Goal: Register for event/course

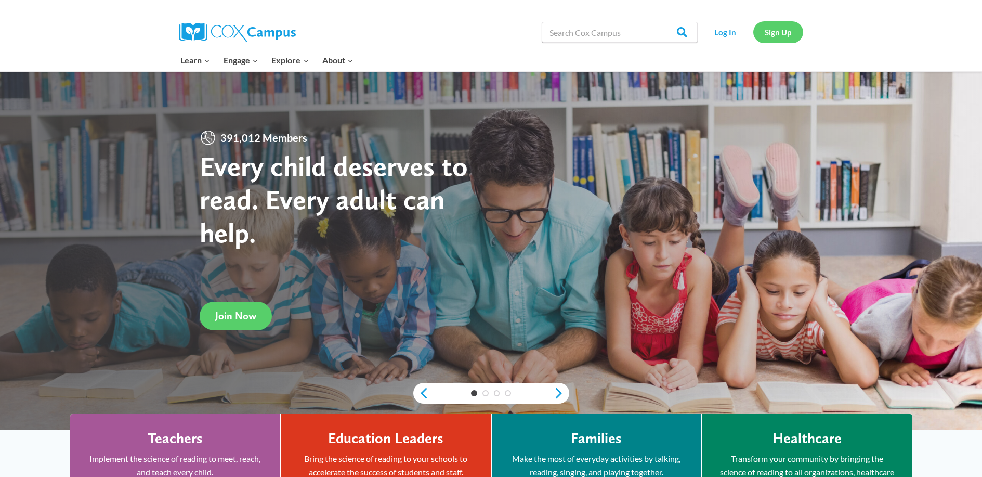
click at [791, 34] on link "Sign Up" at bounding box center [778, 31] width 50 height 21
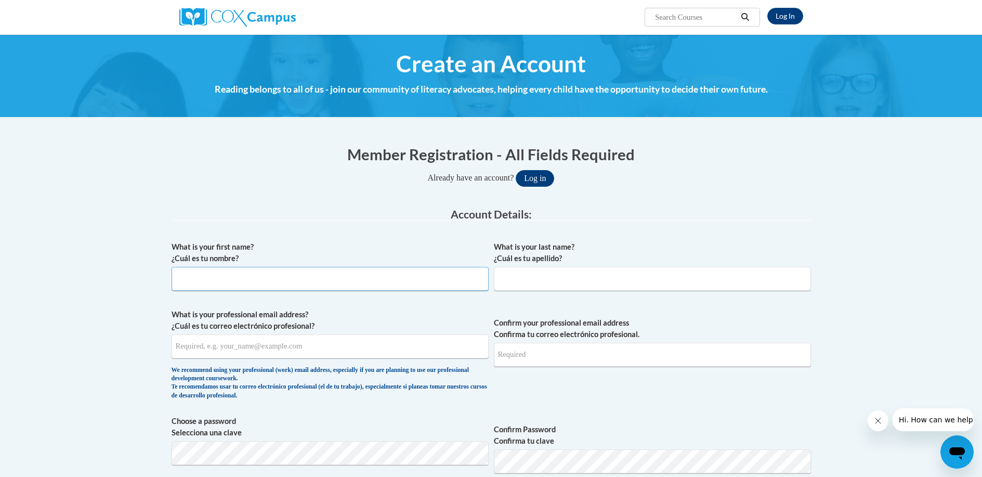
click at [254, 280] on input "What is your first name? ¿Cuál es tu nombre?" at bounding box center [330, 279] width 317 height 24
type input "Kathy"
type input "Smith"
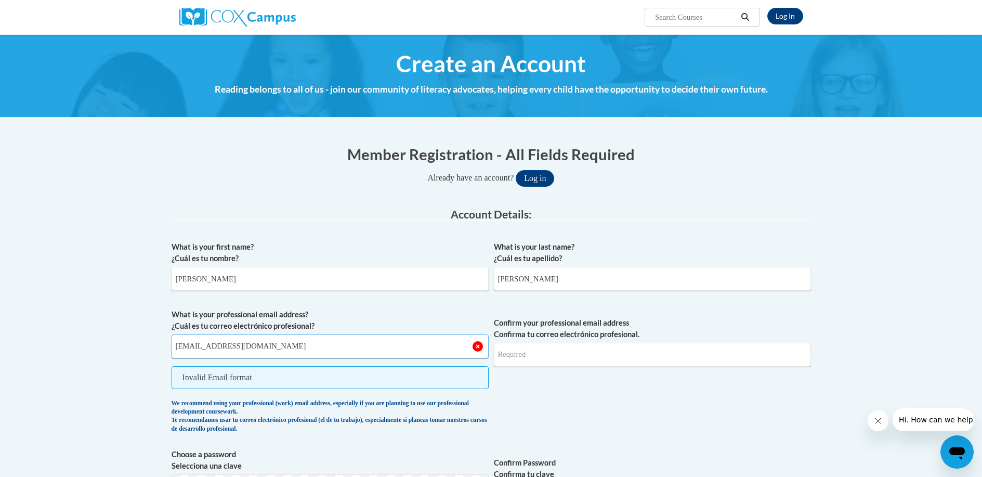
type input "kjsmith@pcu.k12.ms.us"
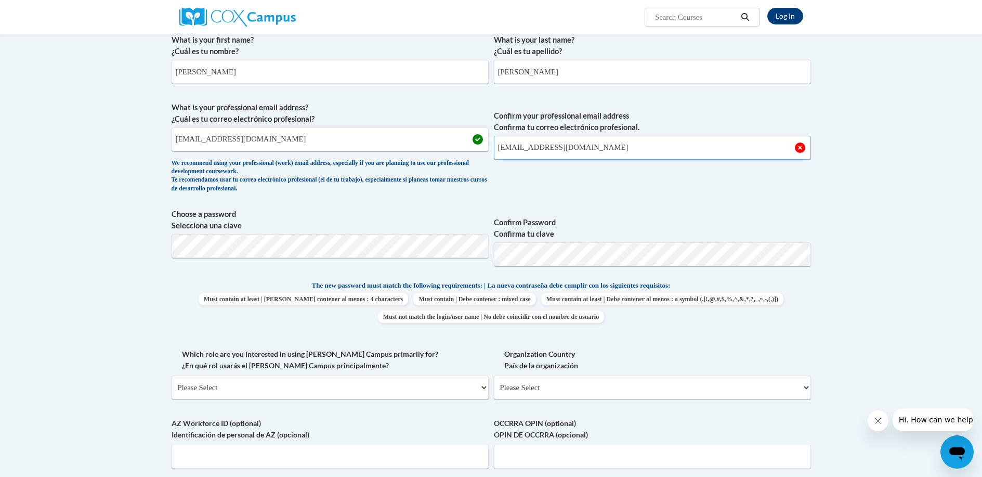
scroll to position [208, 0]
type input "kjsmith@pcu.k12.ms.us"
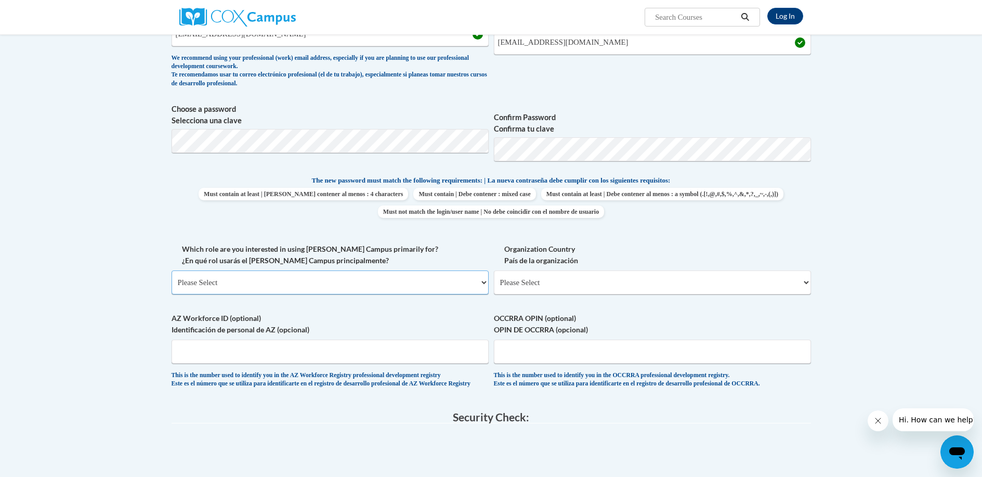
click at [271, 283] on select "Please Select College/University | Colegio/Universidad Community/Nonprofit Part…" at bounding box center [330, 282] width 317 height 24
select select "fbf2d438-af2f-41f8-98f1-81c410e29de3"
click at [172, 270] on select "Please Select College/University | Colegio/Universidad Community/Nonprofit Part…" at bounding box center [330, 282] width 317 height 24
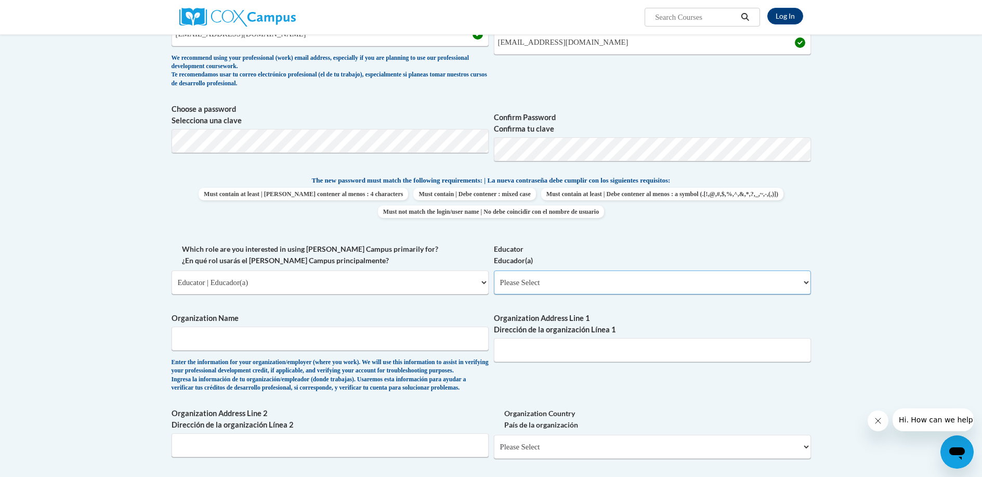
click at [537, 281] on select "Please Select Early Learning/Daycare Teacher/Family Home Care Provider | Maestr…" at bounding box center [652, 282] width 317 height 24
select select "5e2af403-4f2c-4e49-a02f-103e55d7b75b"
click at [494, 270] on select "Please Select Early Learning/Daycare Teacher/Family Home Care Provider | Maestr…" at bounding box center [652, 282] width 317 height 24
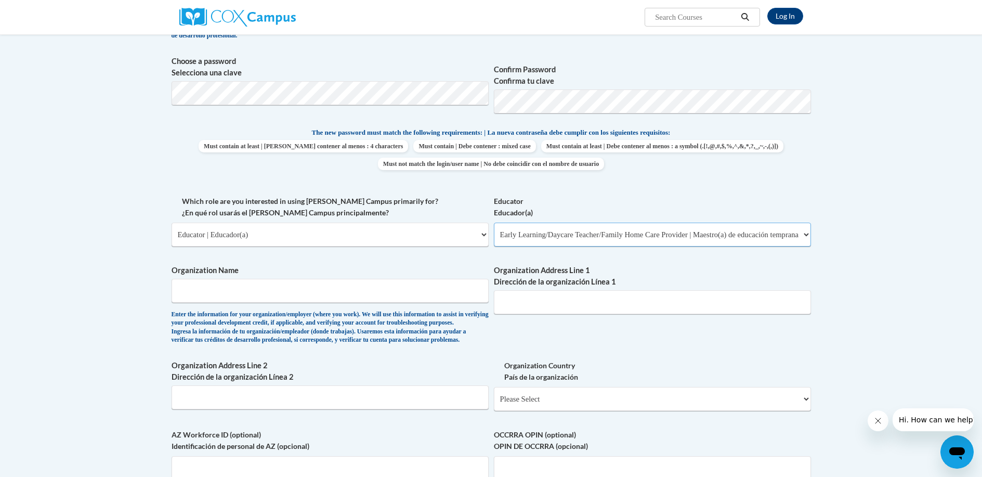
scroll to position [416, 0]
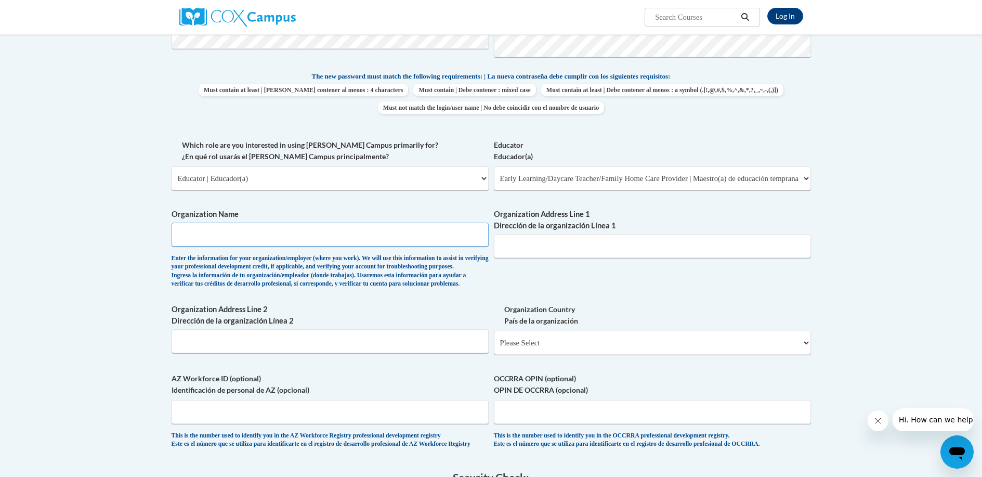
click at [330, 238] on input "Organization Name" at bounding box center [330, 235] width 317 height 24
type input "Poplarville Headstart"
click at [590, 248] on input "45 Whitfield Drive" at bounding box center [652, 246] width 317 height 24
type input "4"
type input "205 E Locke St Poplarville,MS 39470"
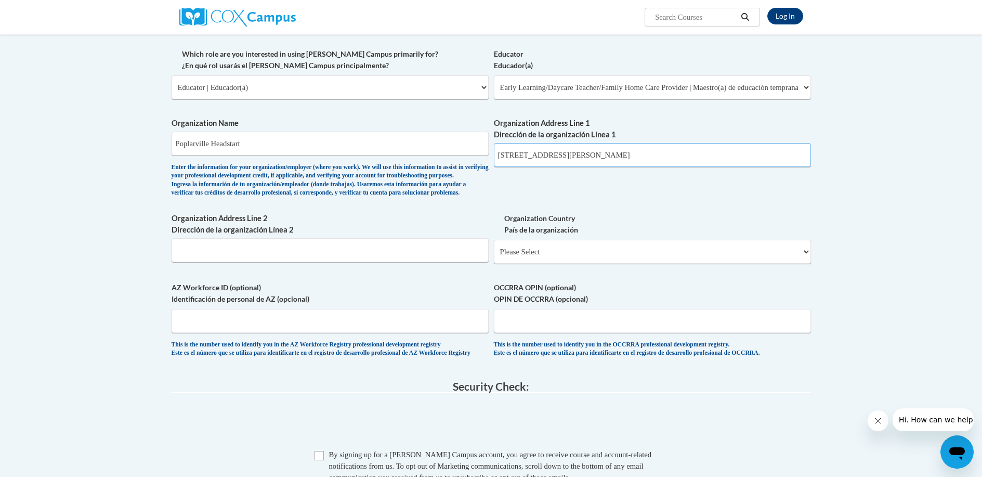
scroll to position [520, 0]
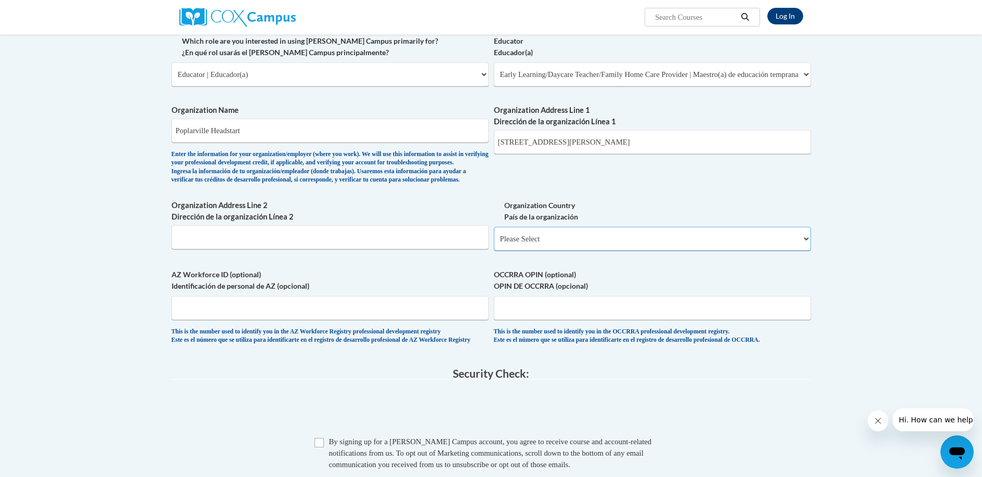
click at [558, 251] on select "Please Select United States | Estados Unidos Outside of the United States | Fue…" at bounding box center [652, 239] width 317 height 24
select select "ad49bcad-a171-4b2e-b99c-48b446064914"
click at [494, 244] on select "Please Select United States | Estados Unidos Outside of the United States | Fue…" at bounding box center [652, 239] width 317 height 24
select select
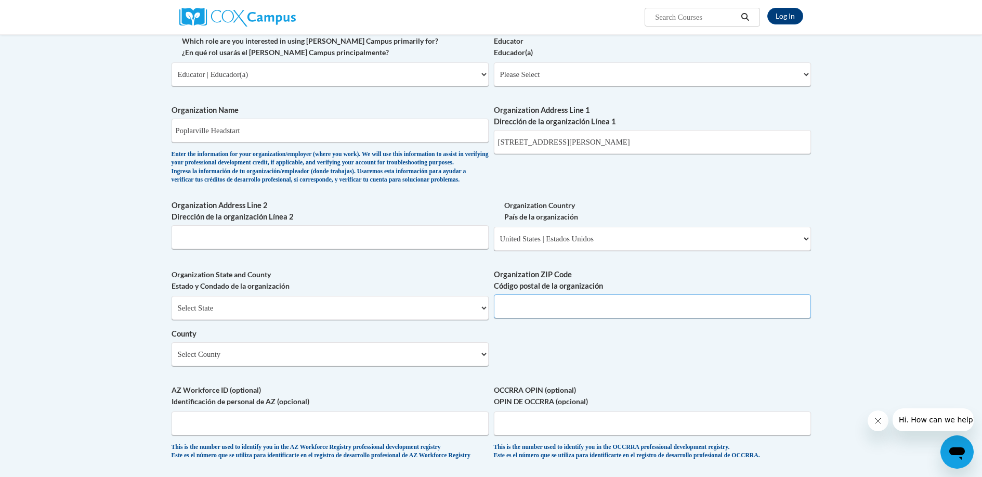
click at [524, 318] on input "Organization ZIP Code Código postal de la organización" at bounding box center [652, 306] width 317 height 24
type input "39470"
click at [372, 366] on select "Select County Adams Alcorn Amite Attala Benton Bolivar Calhoun Carroll Chickasa…" at bounding box center [330, 354] width 317 height 24
select select "Pearl River"
click at [172, 359] on select "Select County Adams Alcorn Amite Attala Benton Bolivar Calhoun Carroll Chickasa…" at bounding box center [330, 354] width 317 height 24
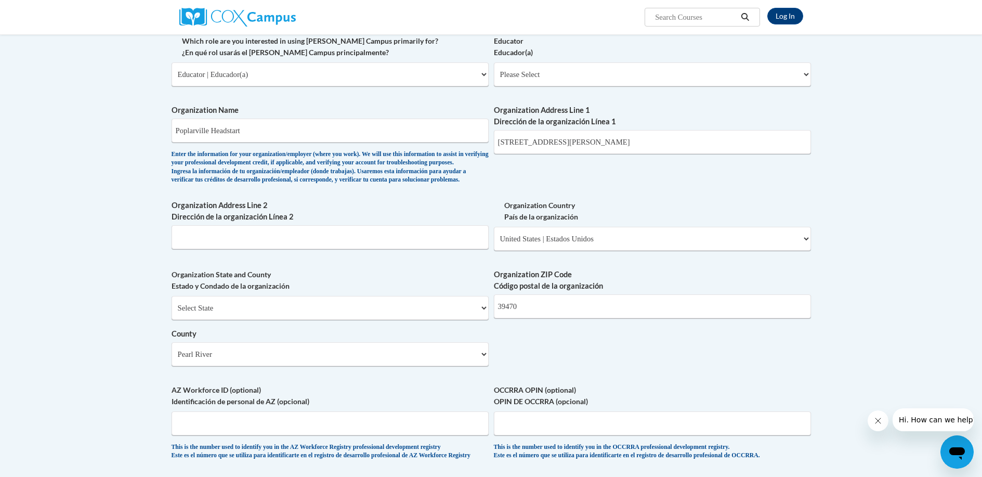
drag, startPoint x: 375, startPoint y: 360, endPoint x: 244, endPoint y: 155, distance: 243.2
click at [244, 155] on div "Enter the information for your organization/employer (where you work). We will …" at bounding box center [330, 167] width 317 height 34
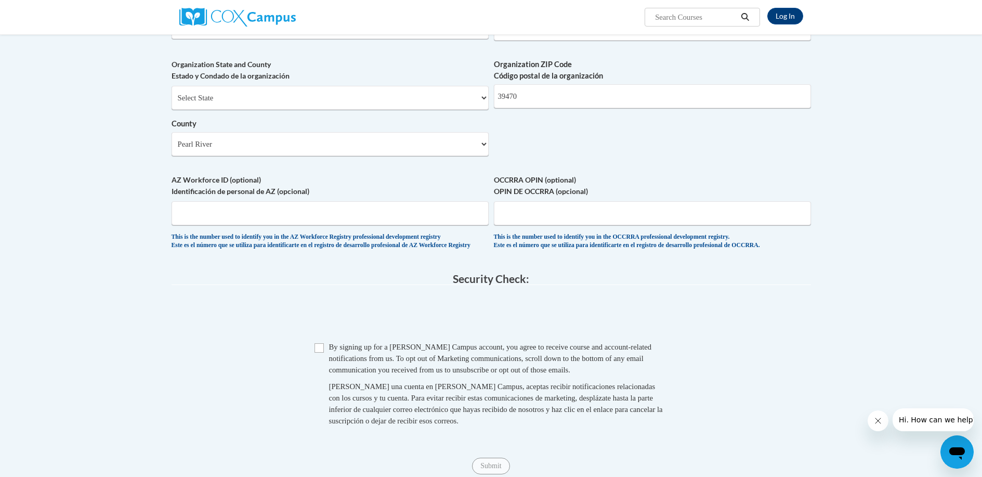
scroll to position [780, 0]
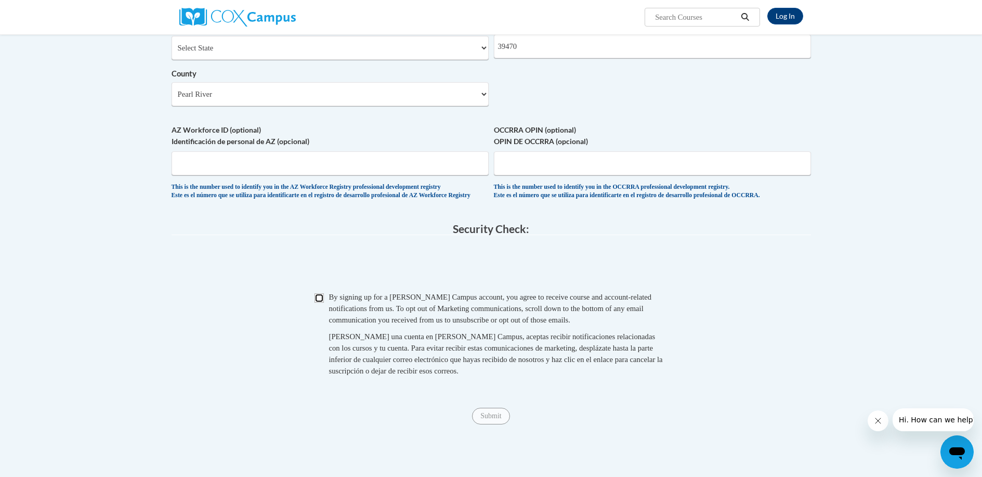
click at [323, 303] on input "Checkbox" at bounding box center [319, 297] width 9 height 9
checkbox input "true"
click at [494, 424] on input "Submit" at bounding box center [490, 416] width 37 height 17
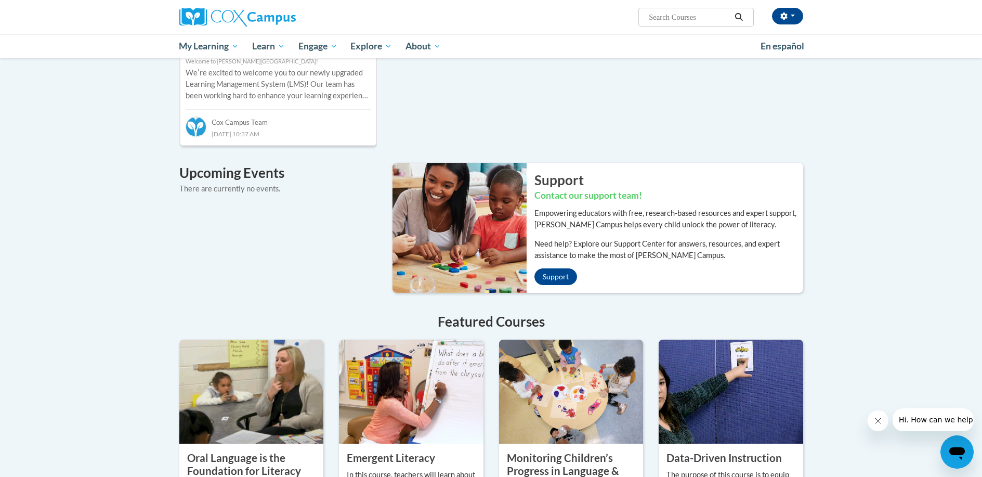
scroll to position [520, 0]
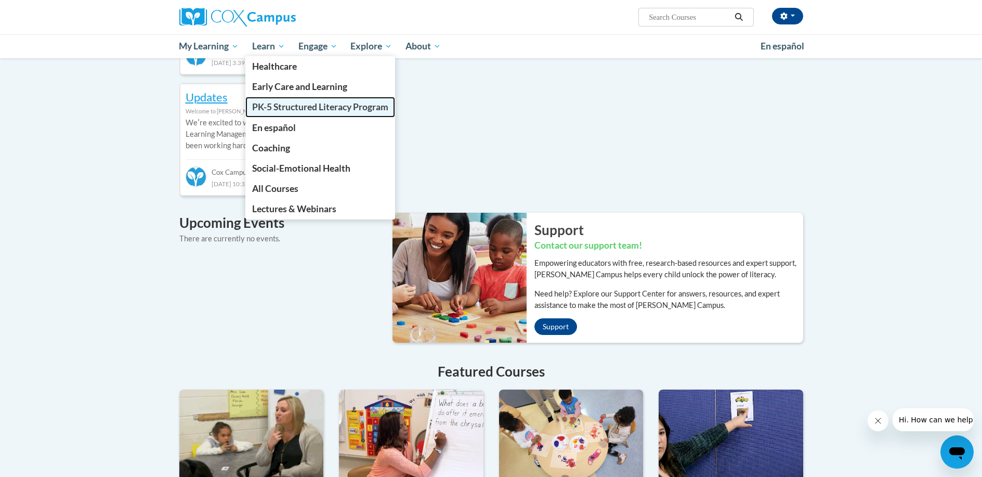
click at [337, 105] on span "PK-5 Structured Literacy Program" at bounding box center [320, 106] width 136 height 11
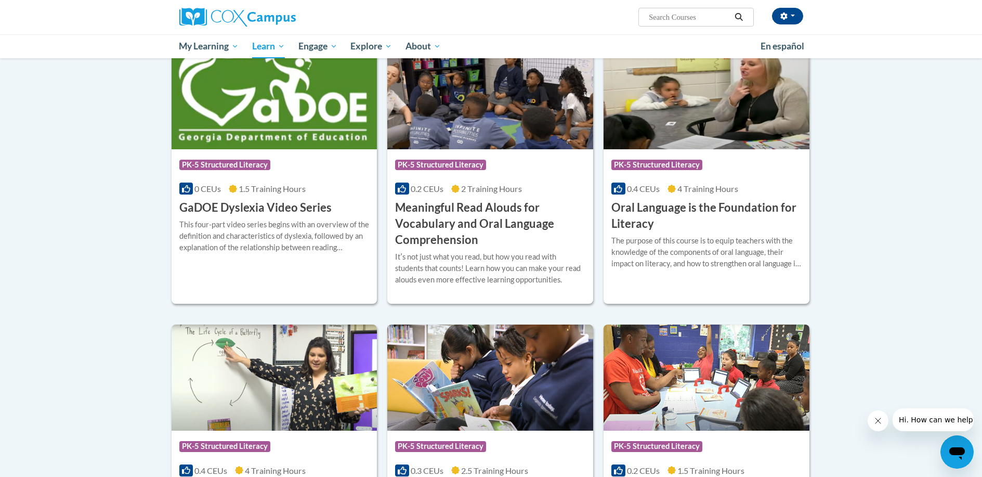
scroll to position [459, 0]
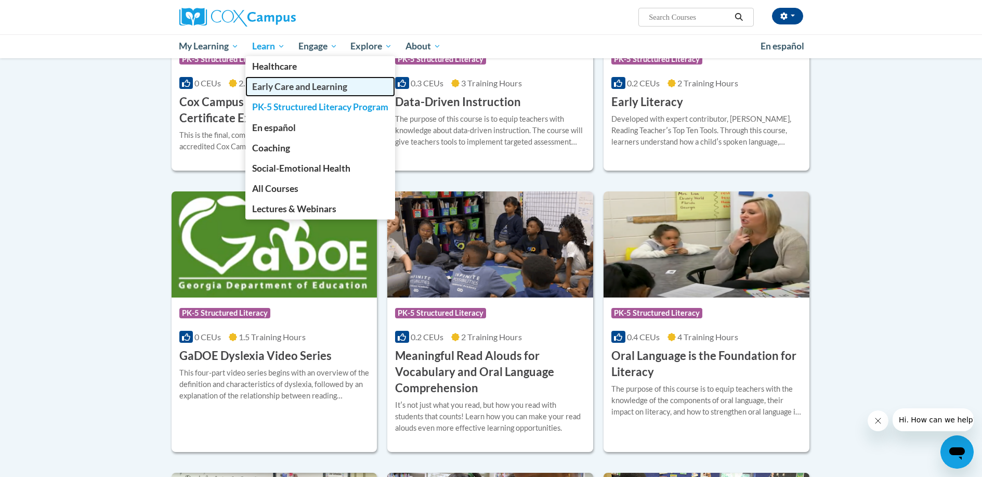
click at [298, 87] on span "Early Care and Learning" at bounding box center [299, 86] width 95 height 11
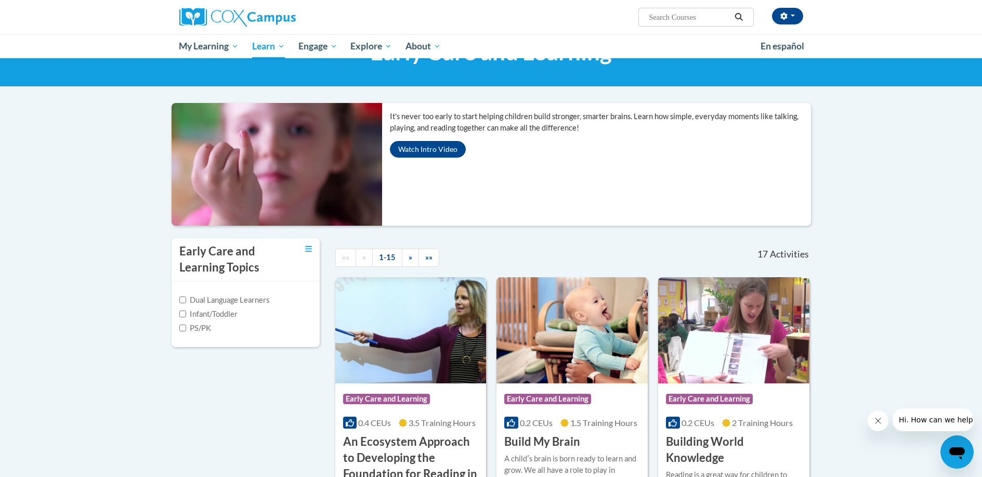
scroll to position [52, 0]
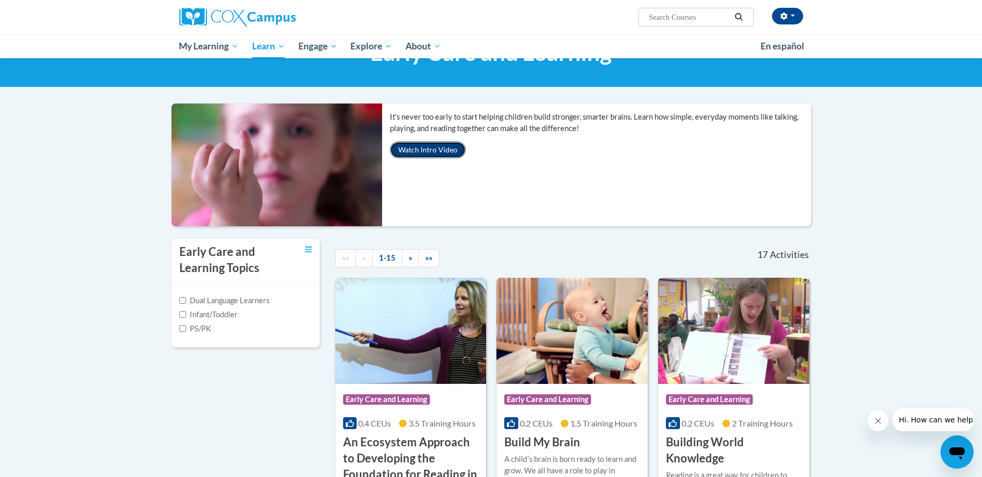
click at [417, 147] on button "Watch Intro Video" at bounding box center [428, 149] width 76 height 17
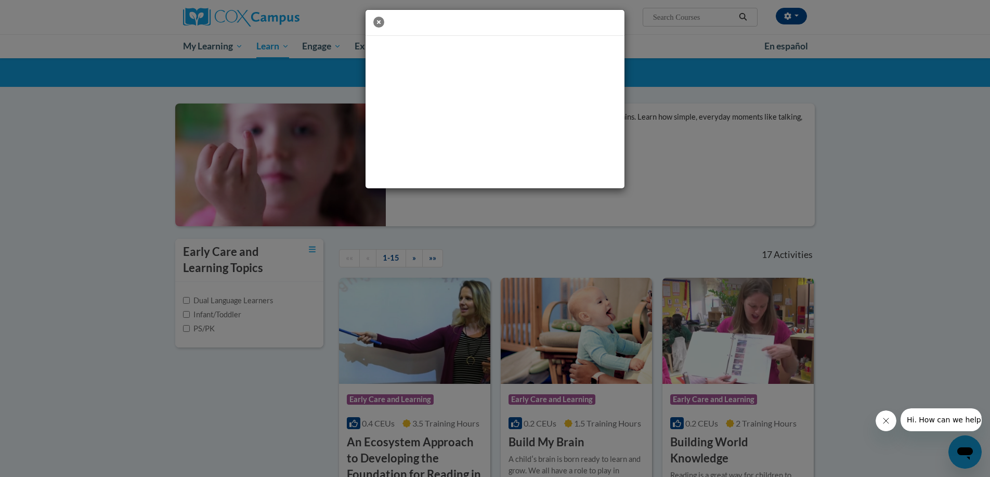
click at [377, 19] on icon "button" at bounding box center [378, 22] width 11 height 11
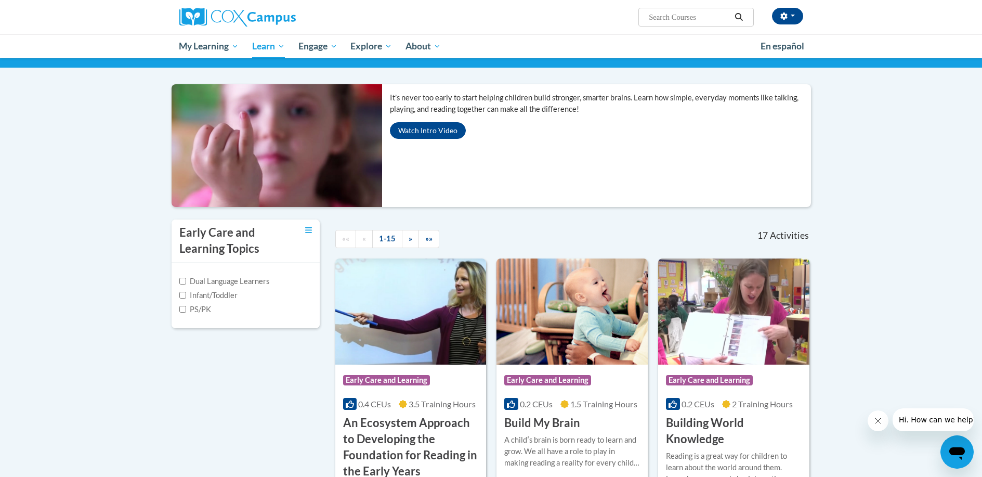
scroll to position [104, 0]
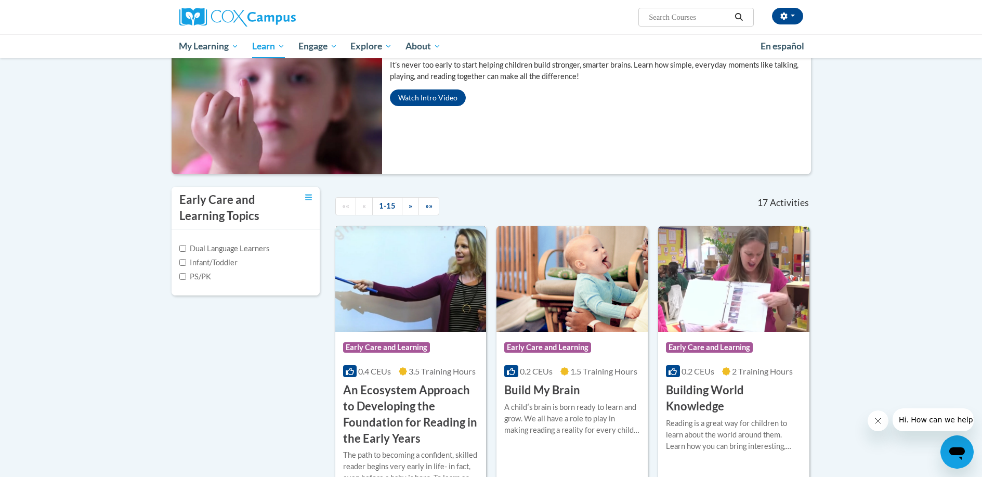
click at [389, 399] on h3 "An Ecosystem Approach to Developing the Foundation for Reading in the Early Yea…" at bounding box center [411, 414] width 136 height 64
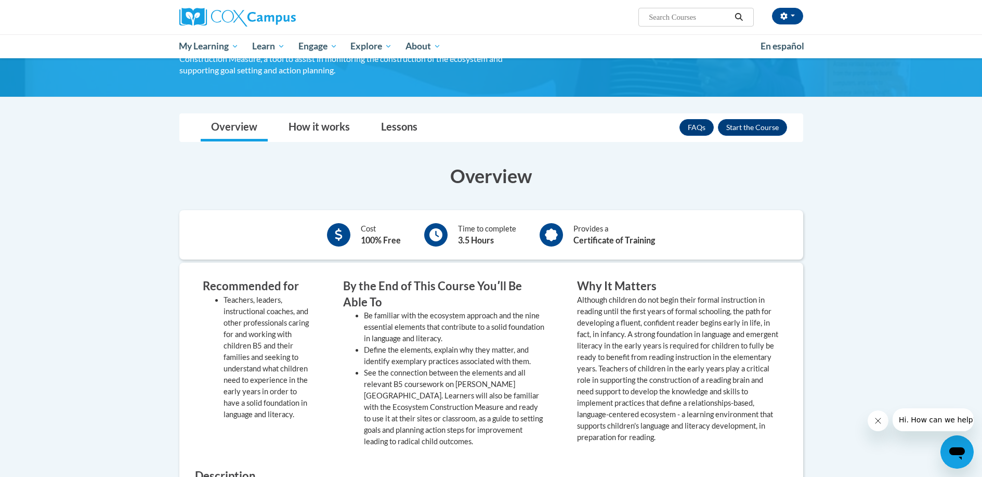
scroll to position [208, 0]
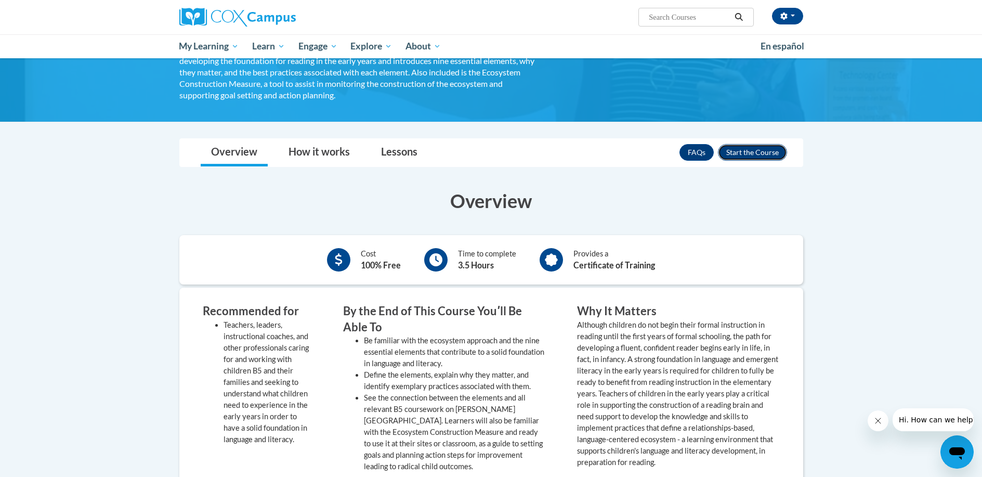
click at [755, 148] on button "Enroll" at bounding box center [752, 152] width 69 height 17
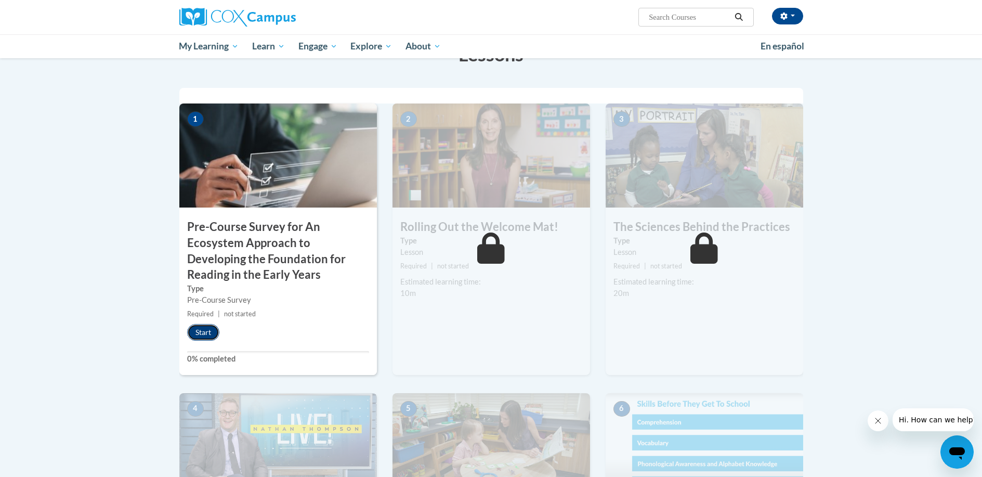
click at [204, 333] on button "Start" at bounding box center [203, 332] width 32 height 17
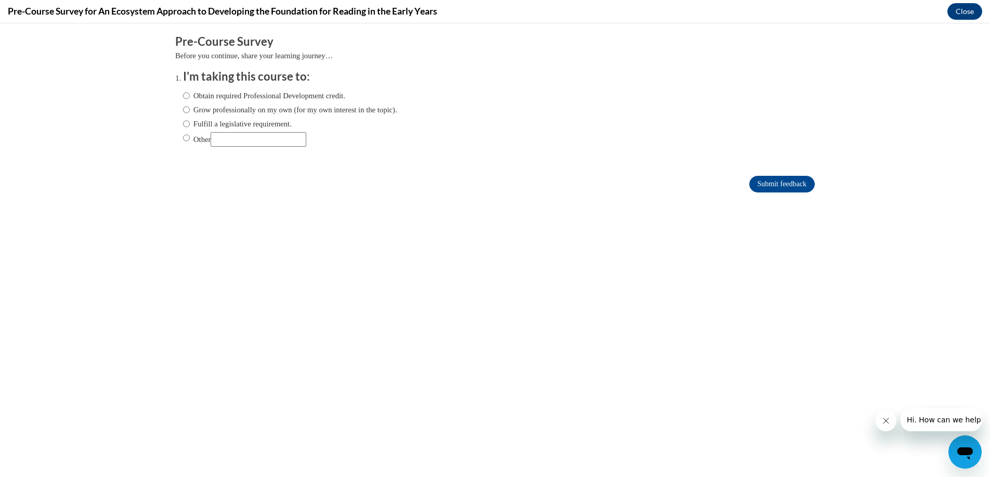
click at [183, 101] on label "Obtain required Professional Development credit." at bounding box center [264, 95] width 162 height 11
click at [183, 101] on input "Obtain required Professional Development credit." at bounding box center [186, 95] width 7 height 11
radio input "true"
click at [776, 184] on input "Submit feedback" at bounding box center [782, 184] width 66 height 17
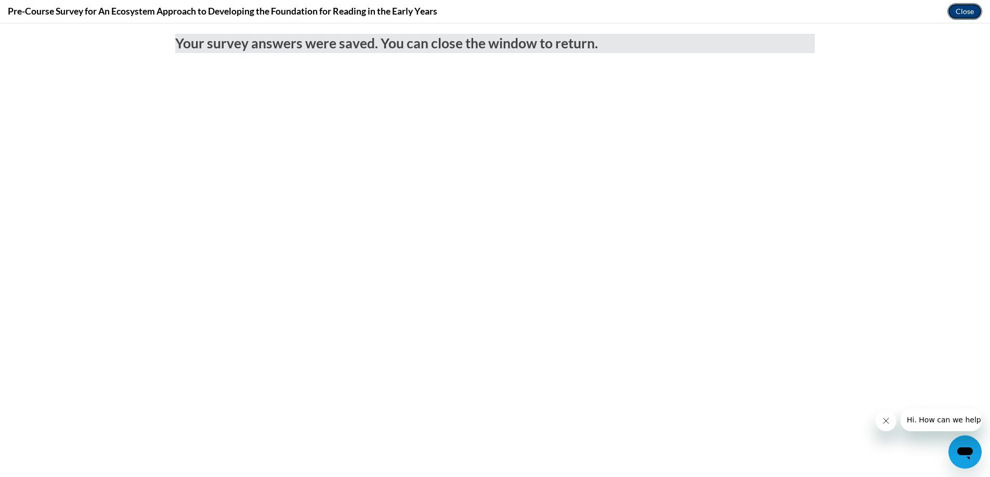
click at [956, 15] on button "Close" at bounding box center [964, 11] width 35 height 17
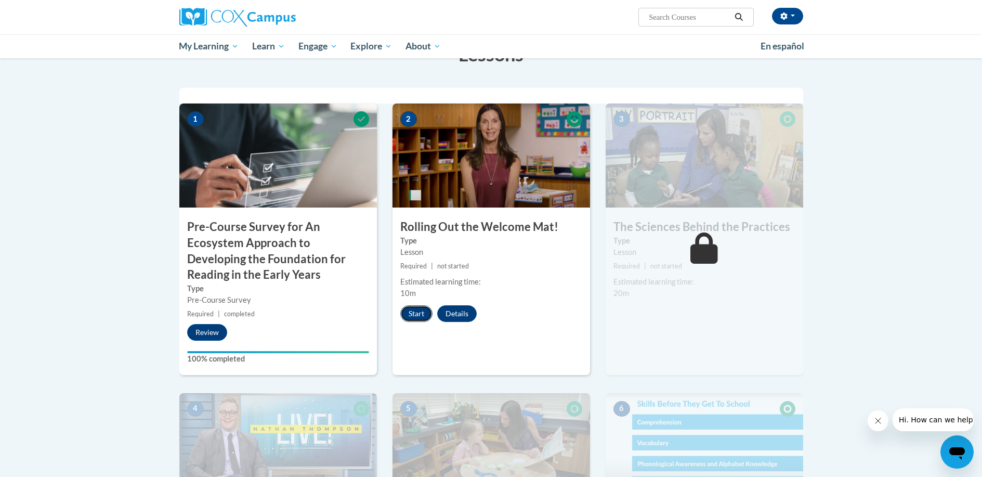
click at [427, 314] on button "Start" at bounding box center [416, 313] width 32 height 17
